Goal: Book appointment/travel/reservation

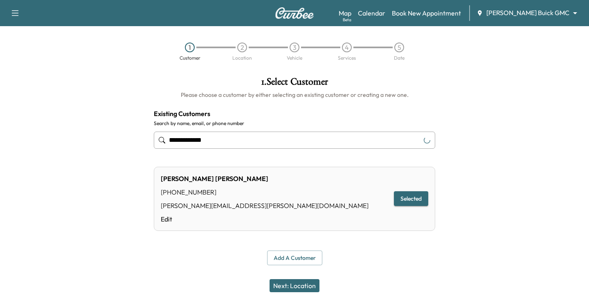
click at [527, 10] on body "**********" at bounding box center [294, 151] width 589 height 302
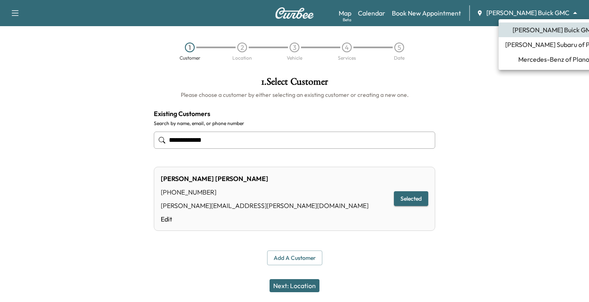
click at [538, 47] on span "[PERSON_NAME] Subaru of Plano" at bounding box center [553, 45] width 97 height 10
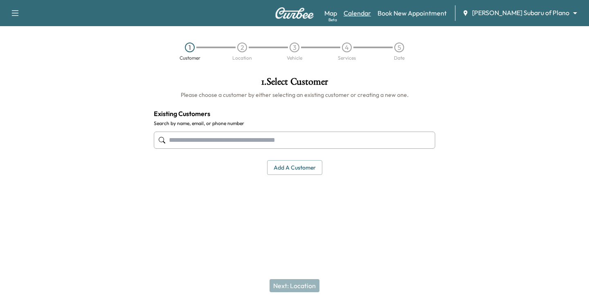
click at [371, 14] on link "Calendar" at bounding box center [356, 13] width 27 height 10
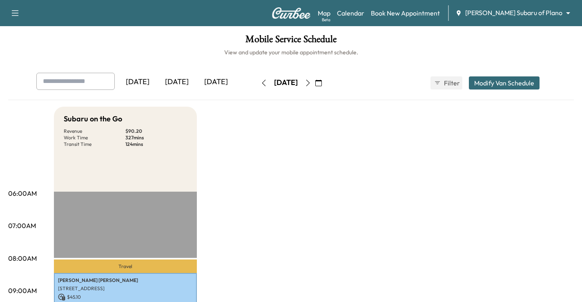
click at [311, 81] on icon "button" at bounding box center [308, 83] width 7 height 7
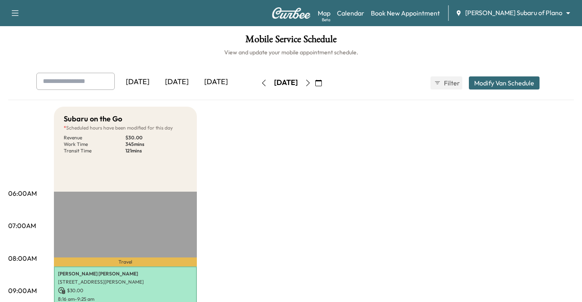
click at [311, 81] on icon "button" at bounding box center [308, 83] width 7 height 7
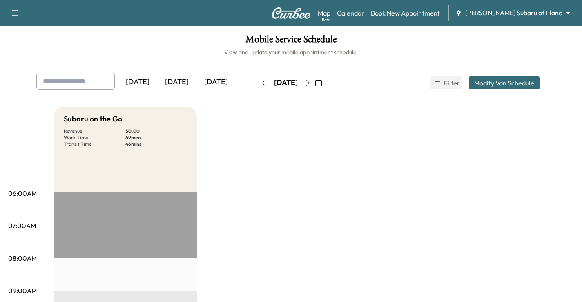
click at [311, 81] on icon "button" at bounding box center [308, 83] width 7 height 7
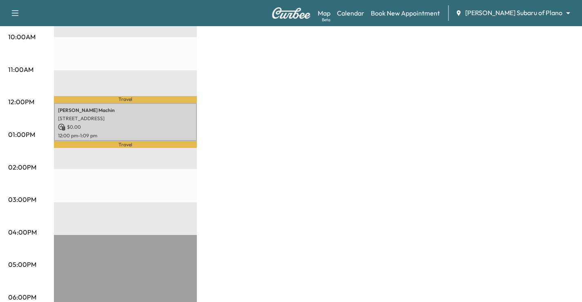
scroll to position [286, 0]
